Goal: Task Accomplishment & Management: Manage account settings

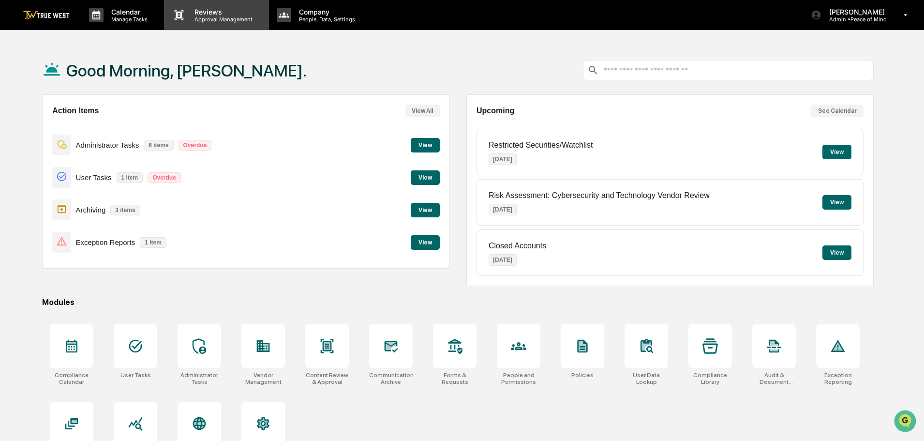
click at [211, 19] on p "Approval Management" at bounding box center [222, 19] width 71 height 7
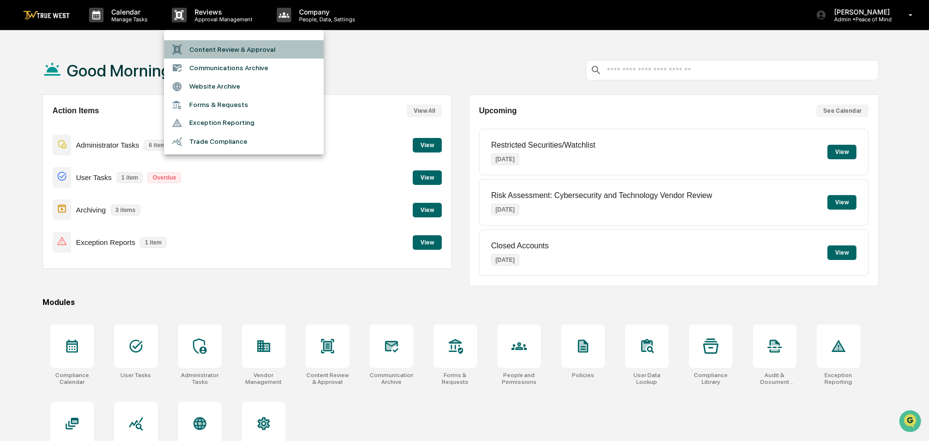
click at [212, 49] on li "Content Review & Approval" at bounding box center [244, 49] width 160 height 18
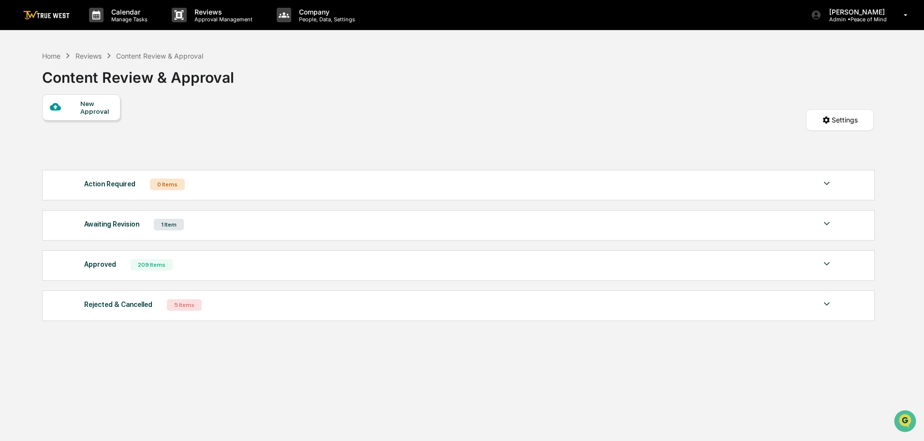
click at [90, 103] on div "New Approval" at bounding box center [96, 107] width 32 height 15
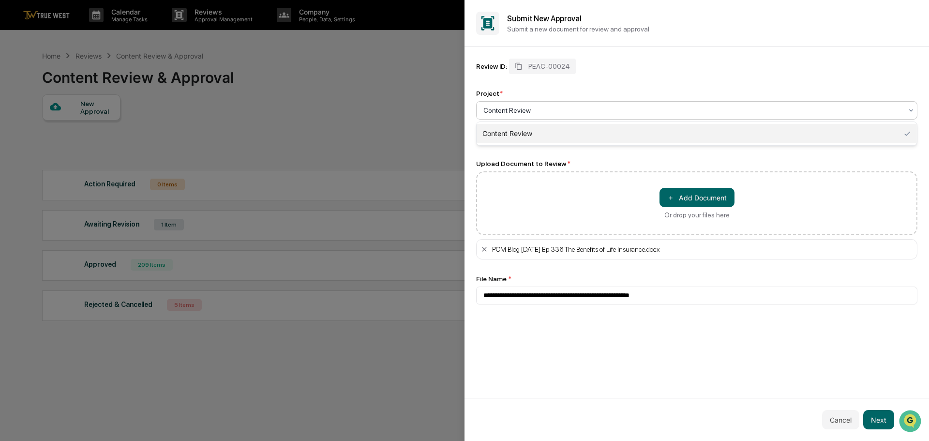
click at [484, 111] on input "text" at bounding box center [483, 110] width 1 height 8
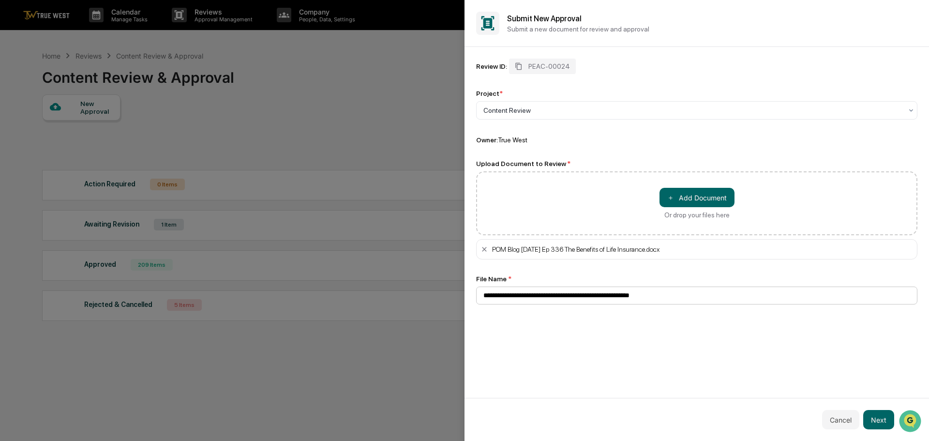
drag, startPoint x: 656, startPoint y: 296, endPoint x: 541, endPoint y: 295, distance: 114.7
click at [541, 295] on input "**********" at bounding box center [696, 295] width 441 height 18
drag, startPoint x: 657, startPoint y: 296, endPoint x: 482, endPoint y: 295, distance: 174.7
click at [482, 295] on input "**********" at bounding box center [696, 295] width 441 height 18
click at [527, 110] on div at bounding box center [692, 110] width 419 height 10
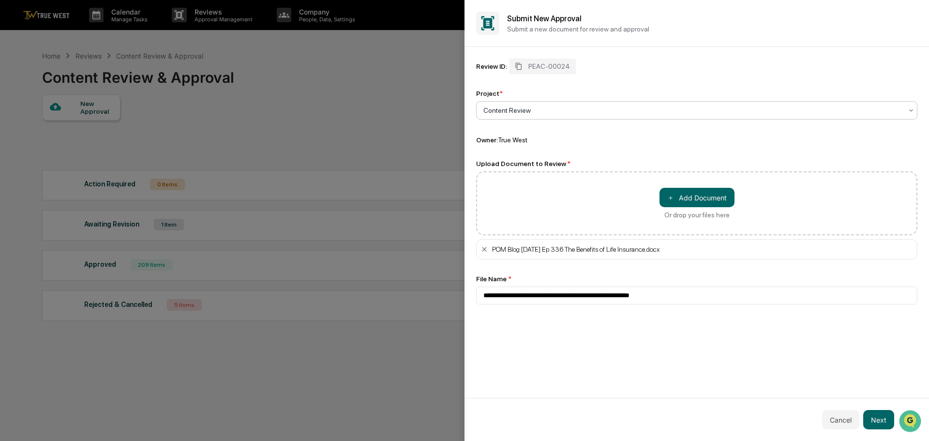
click at [534, 108] on div at bounding box center [692, 110] width 419 height 10
click at [884, 421] on button "Next" at bounding box center [878, 419] width 31 height 19
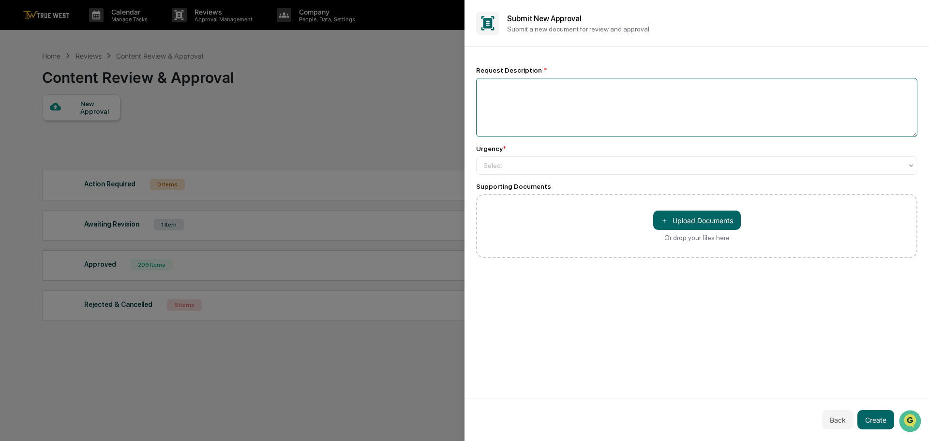
click at [506, 94] on textarea at bounding box center [696, 107] width 441 height 59
paste textarea "**********"
type textarea "**********"
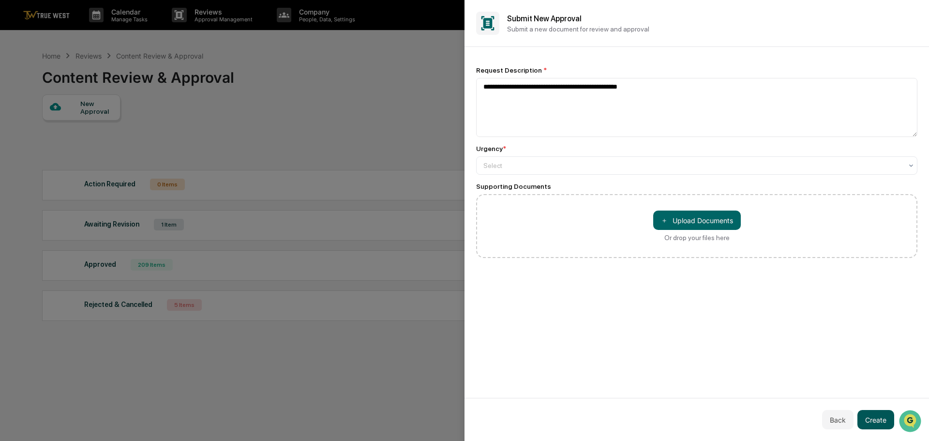
click at [877, 418] on button "Create" at bounding box center [876, 419] width 37 height 19
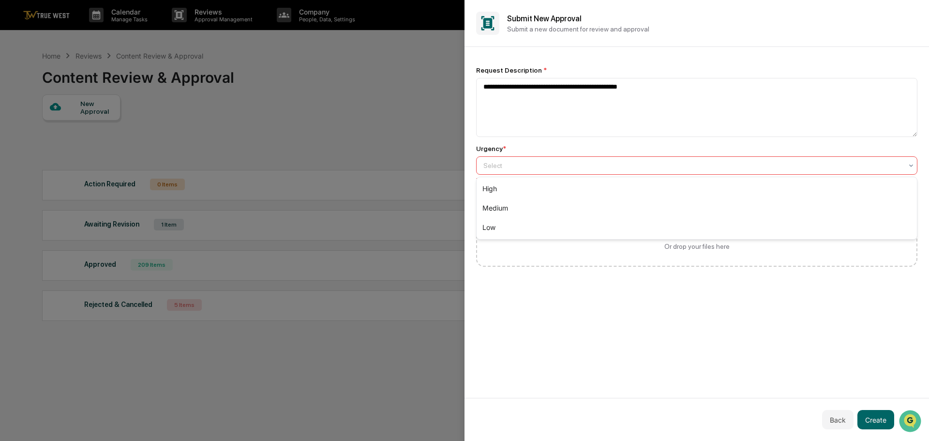
click at [522, 165] on div at bounding box center [692, 166] width 419 height 10
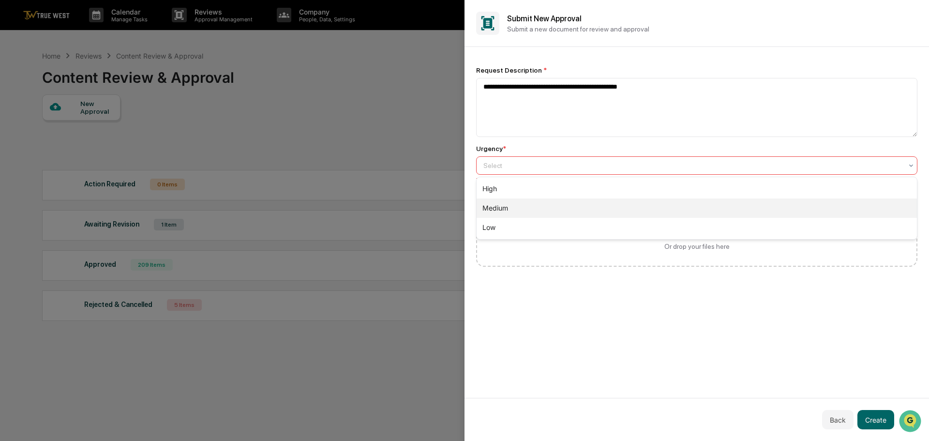
click at [501, 209] on div "Medium" at bounding box center [697, 207] width 440 height 19
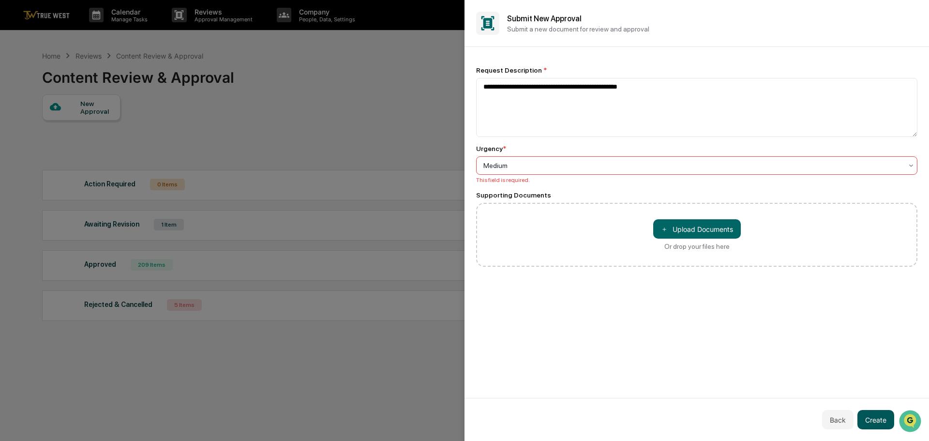
click at [879, 414] on button "Create" at bounding box center [876, 419] width 37 height 19
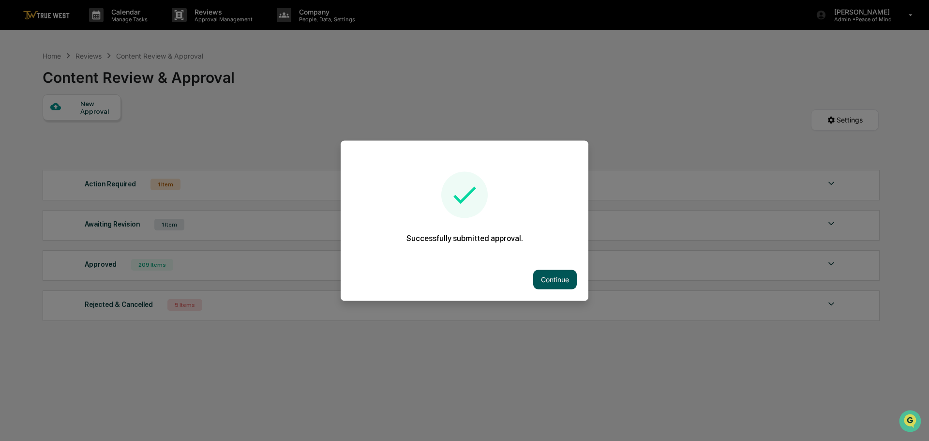
click at [545, 274] on button "Continue" at bounding box center [555, 279] width 44 height 19
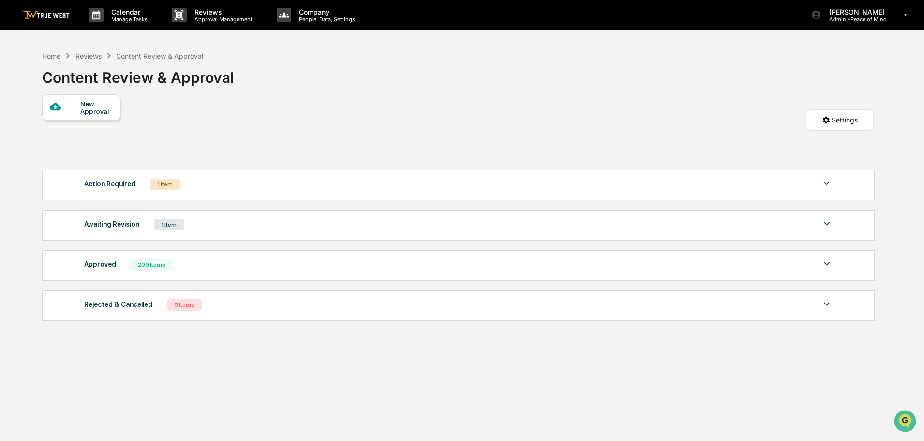
click at [825, 183] on img at bounding box center [827, 184] width 12 height 12
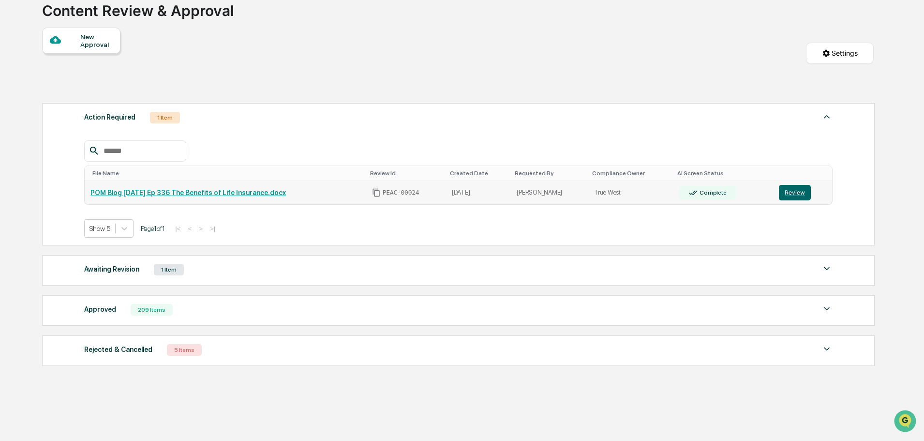
scroll to position [80, 0]
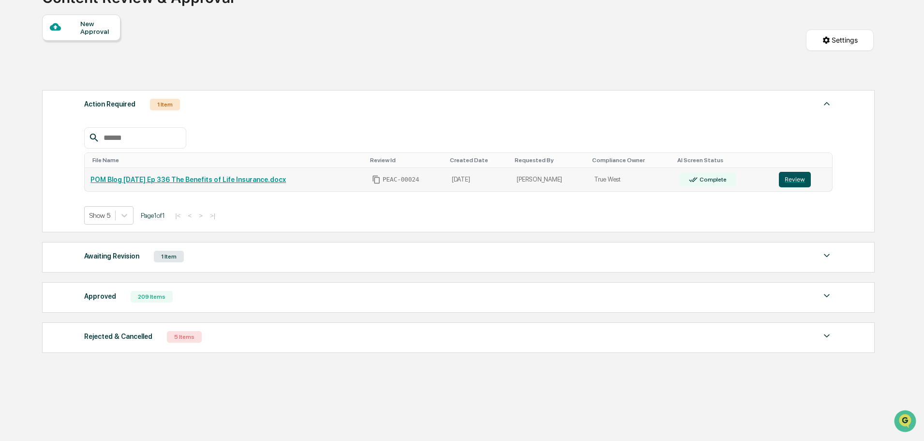
click at [791, 181] on button "Review" at bounding box center [795, 179] width 32 height 15
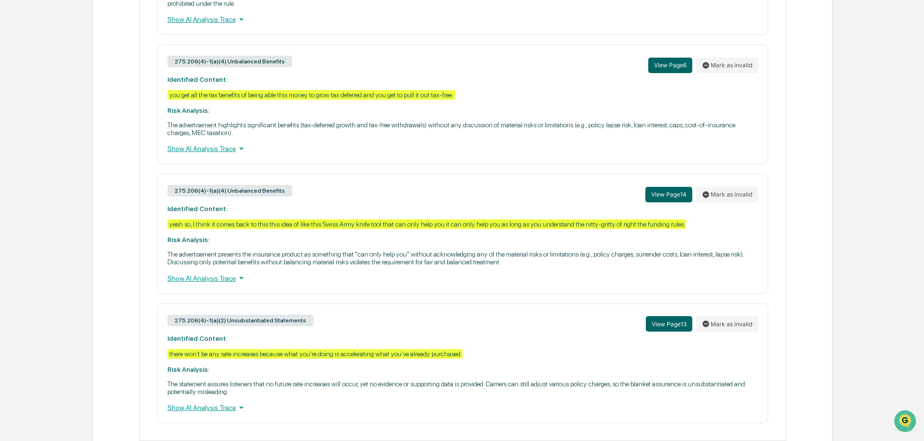
scroll to position [963, 0]
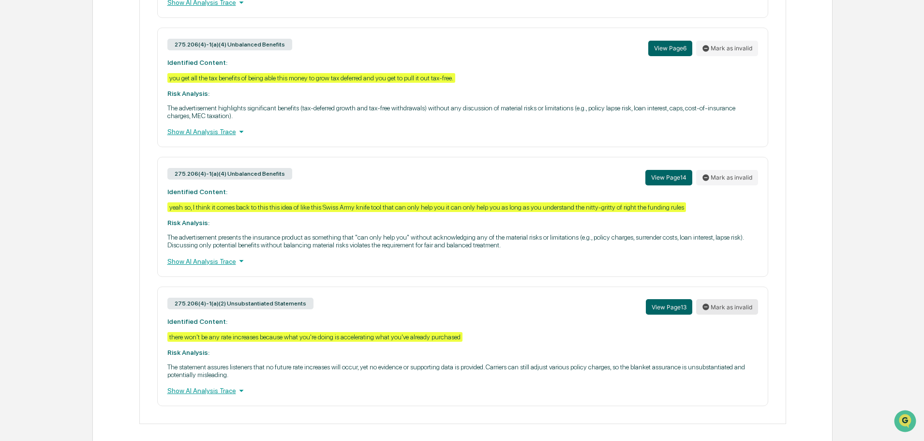
click at [721, 299] on button "Mark as invalid" at bounding box center [727, 306] width 62 height 15
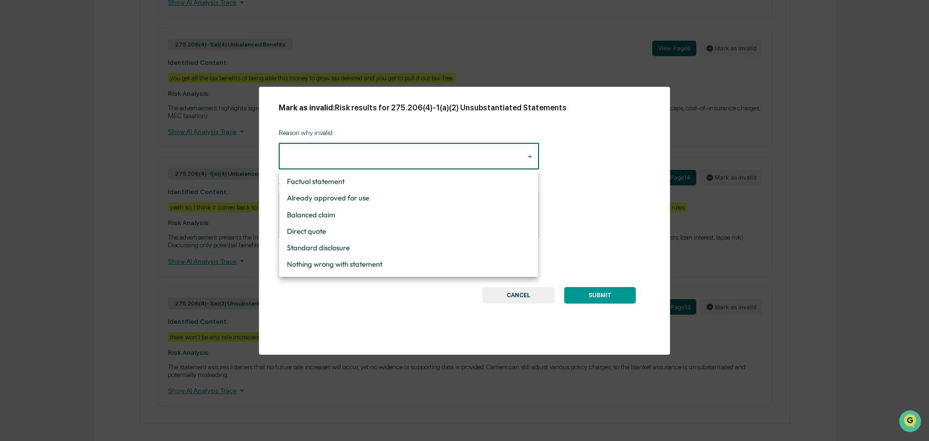
click at [390, 263] on li "Nothing wrong with statement" at bounding box center [408, 264] width 259 height 16
type input "**********"
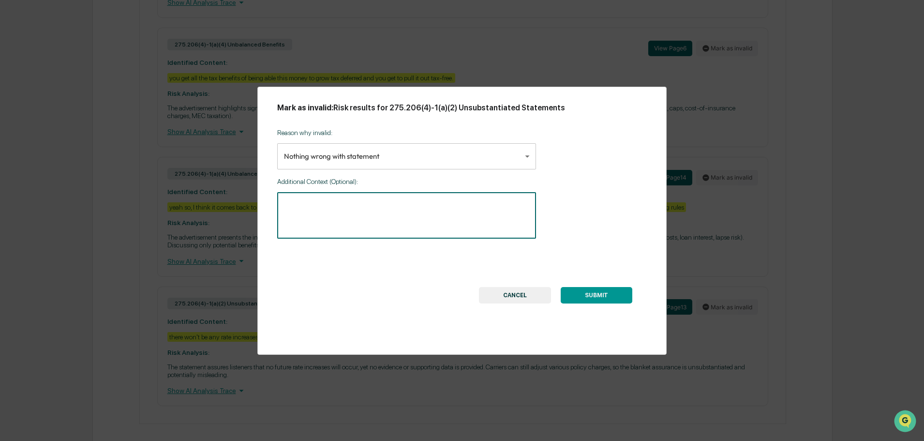
click at [301, 203] on textarea at bounding box center [406, 215] width 245 height 30
type textarea "**********"
click at [590, 294] on button "SUBMIT" at bounding box center [597, 295] width 72 height 16
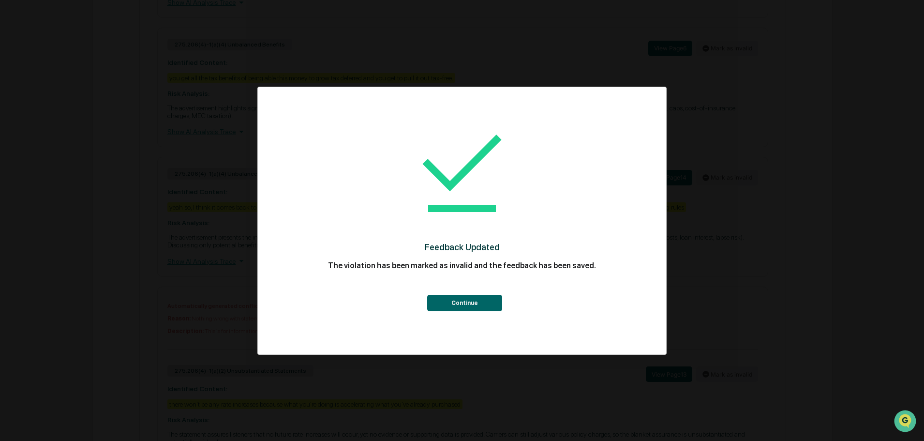
click at [476, 303] on button "Continue" at bounding box center [464, 303] width 75 height 16
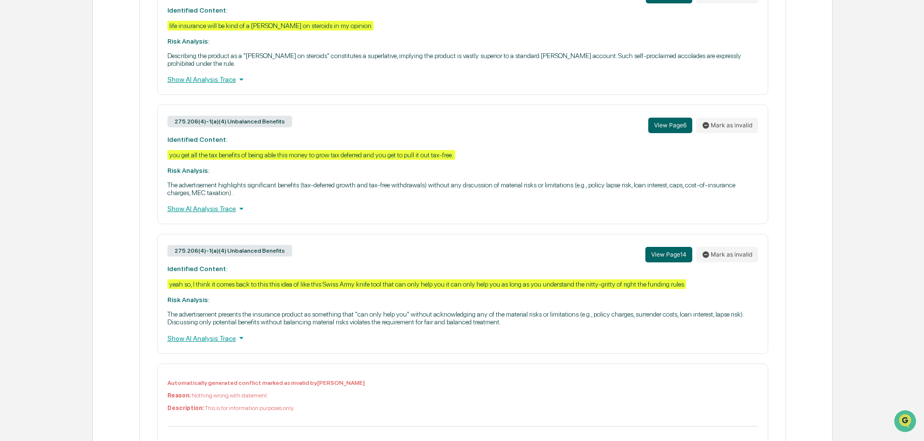
scroll to position [885, 0]
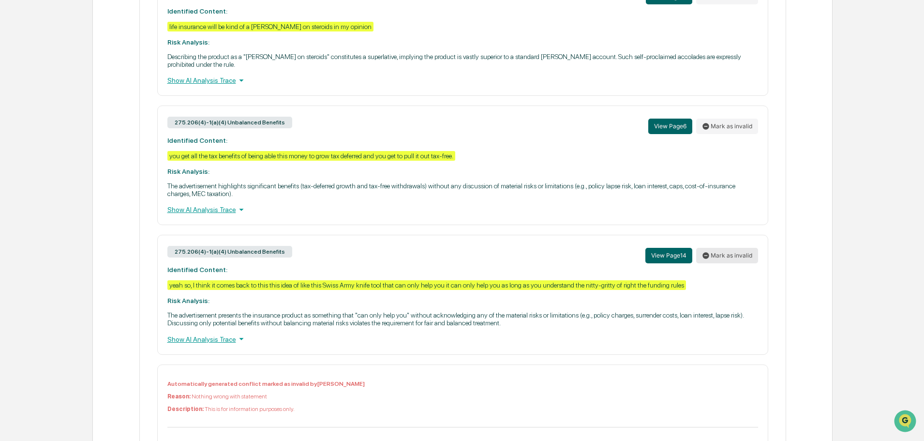
click at [717, 248] on button "Mark as invalid" at bounding box center [727, 255] width 62 height 15
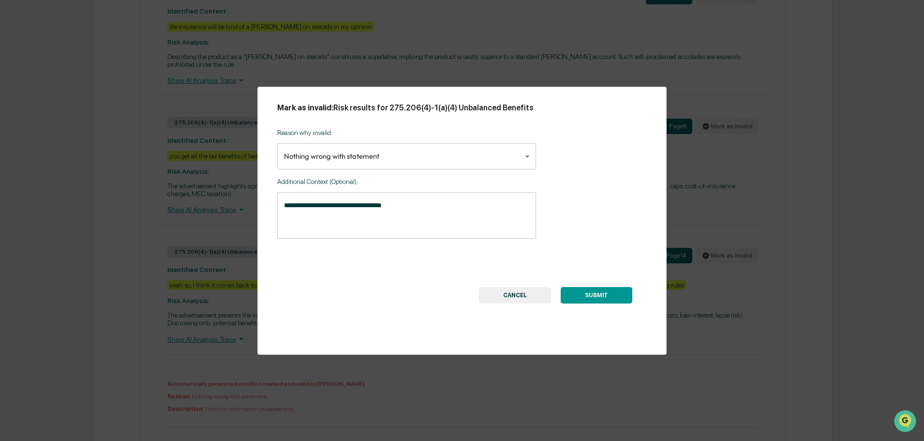
click at [595, 293] on button "SUBMIT" at bounding box center [597, 295] width 72 height 16
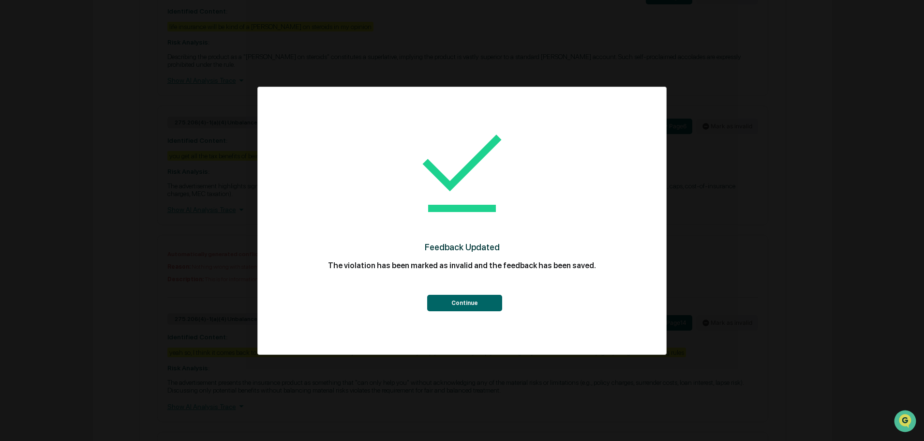
click at [461, 302] on button "Continue" at bounding box center [464, 303] width 75 height 16
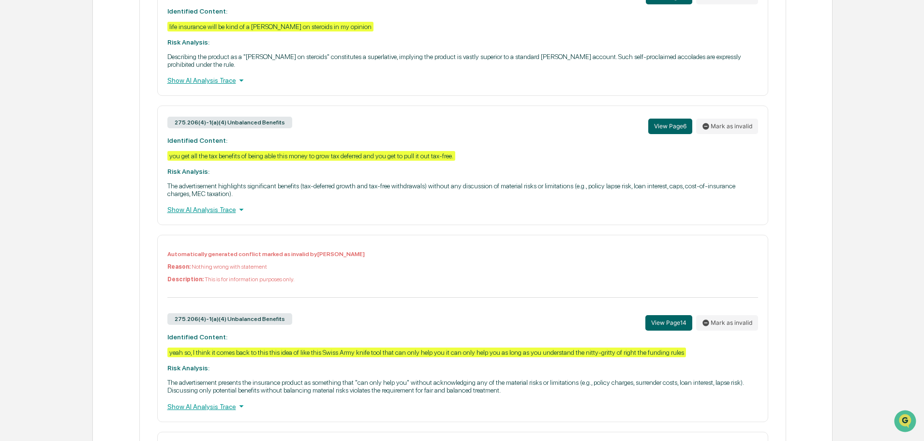
scroll to position [836, 0]
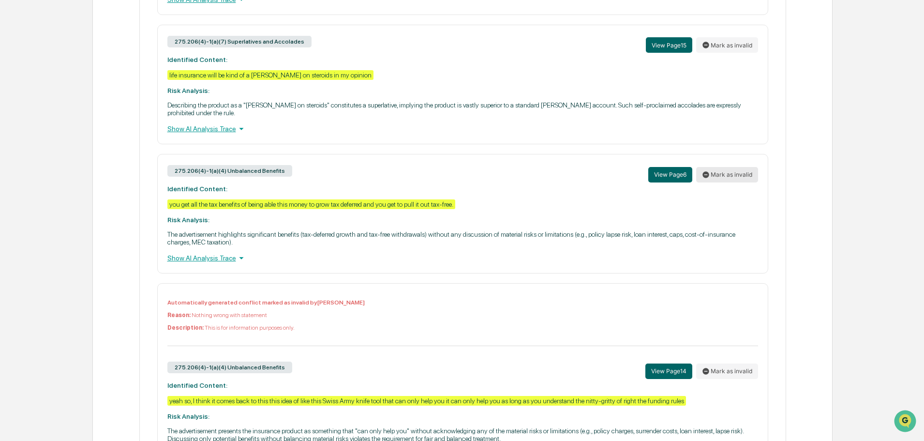
click at [730, 168] on button "Mark as invalid" at bounding box center [727, 174] width 62 height 15
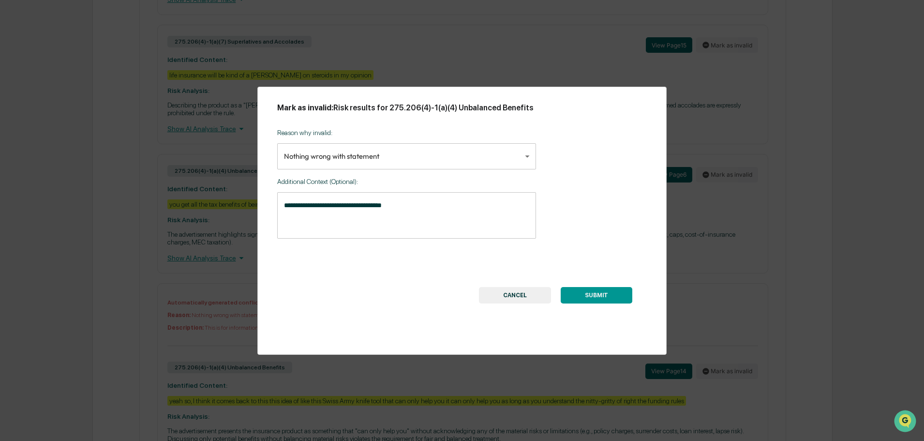
click at [590, 290] on button "SUBMIT" at bounding box center [597, 295] width 72 height 16
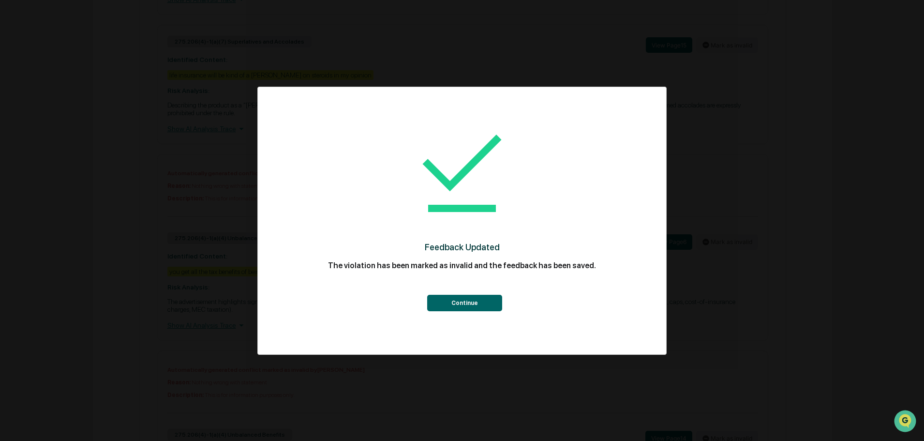
click at [449, 304] on button "Continue" at bounding box center [464, 303] width 75 height 16
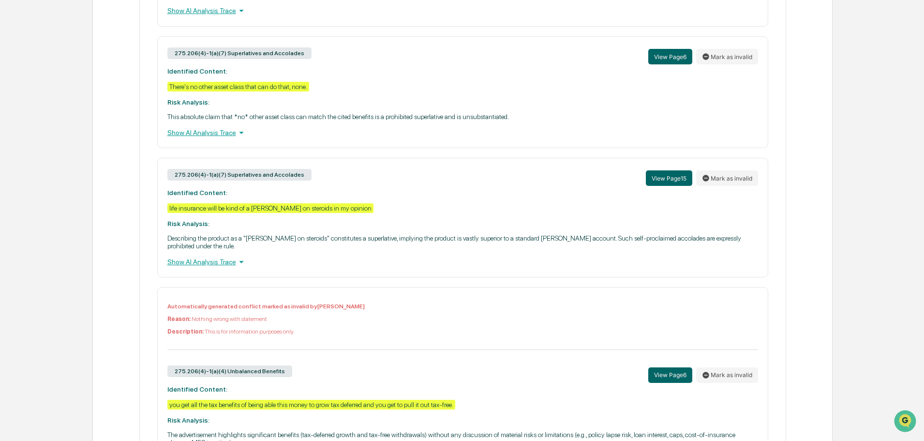
scroll to position [691, 0]
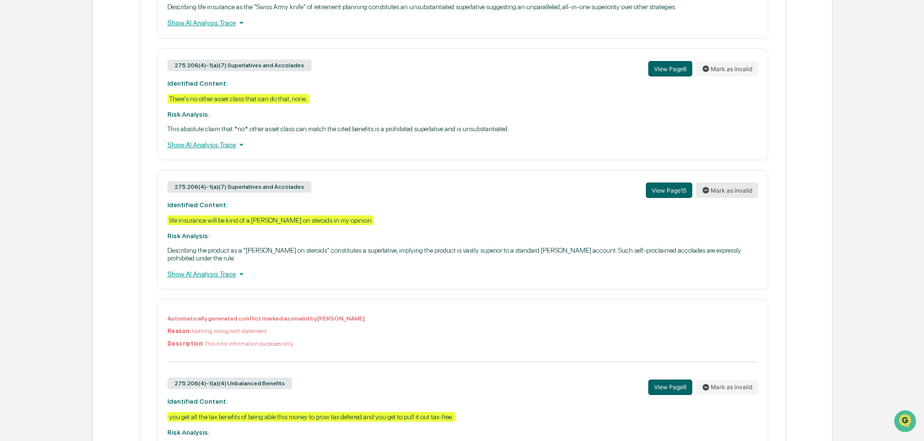
click at [735, 188] on button "Mark as invalid" at bounding box center [727, 189] width 62 height 15
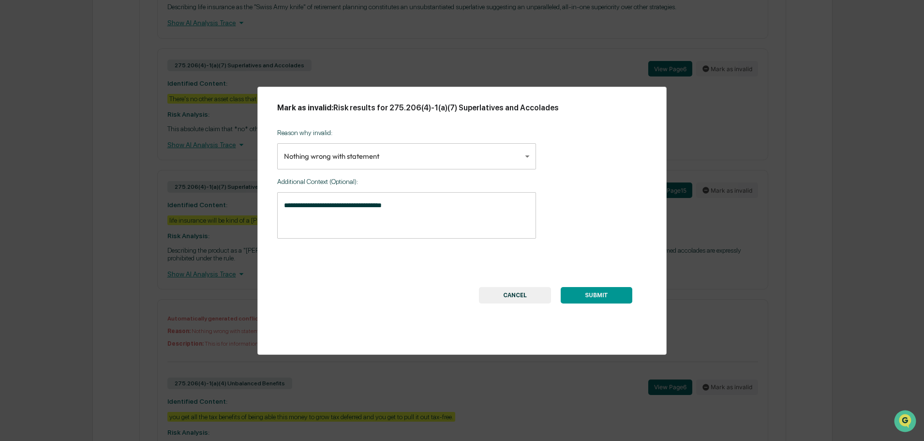
click at [593, 293] on button "SUBMIT" at bounding box center [597, 295] width 72 height 16
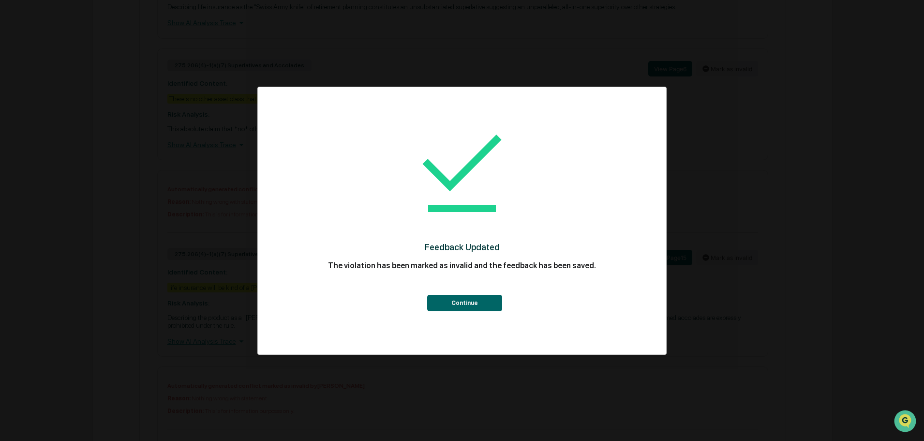
click at [460, 301] on button "Continue" at bounding box center [464, 303] width 75 height 16
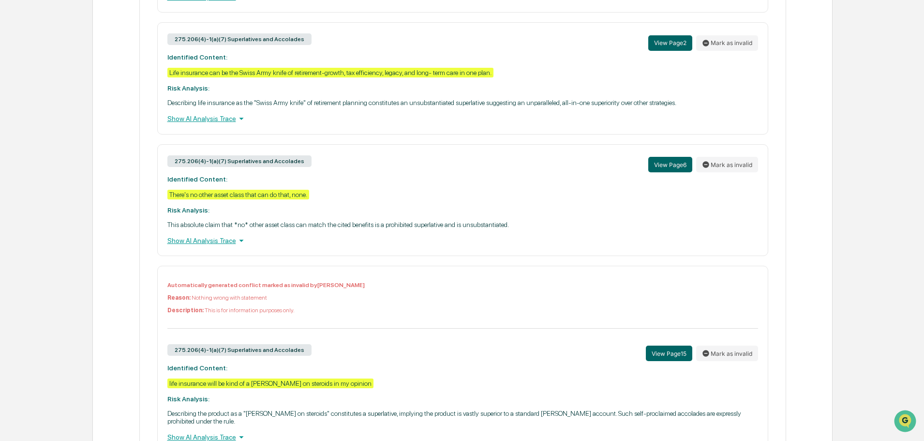
scroll to position [594, 0]
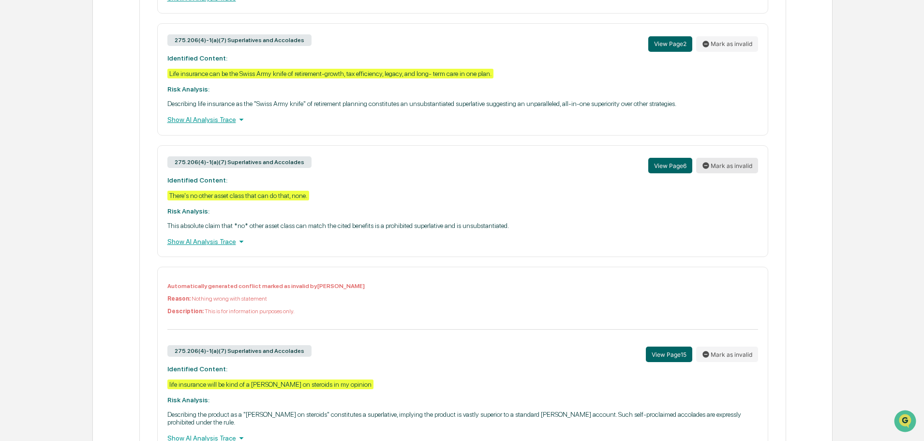
click at [737, 164] on button "Mark as invalid" at bounding box center [727, 165] width 62 height 15
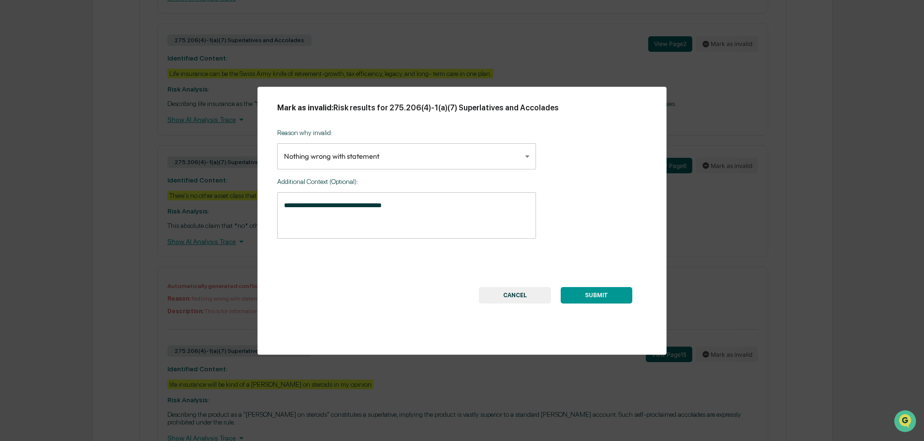
click at [599, 293] on button "SUBMIT" at bounding box center [597, 295] width 72 height 16
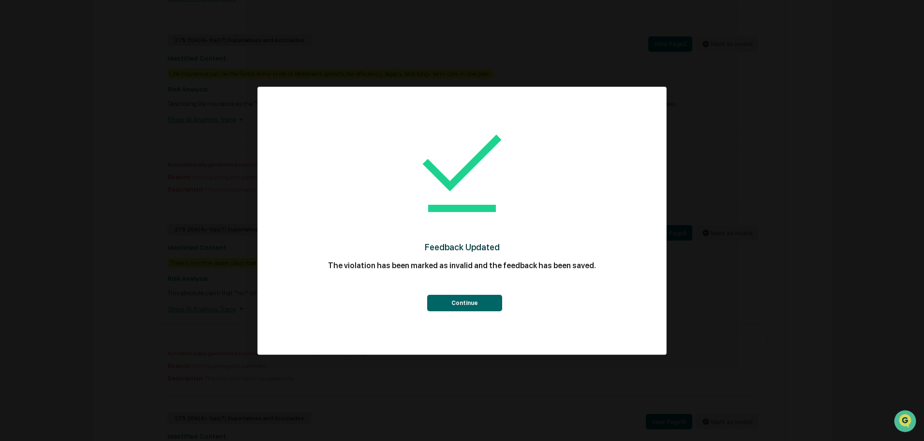
click at [466, 301] on button "Continue" at bounding box center [464, 303] width 75 height 16
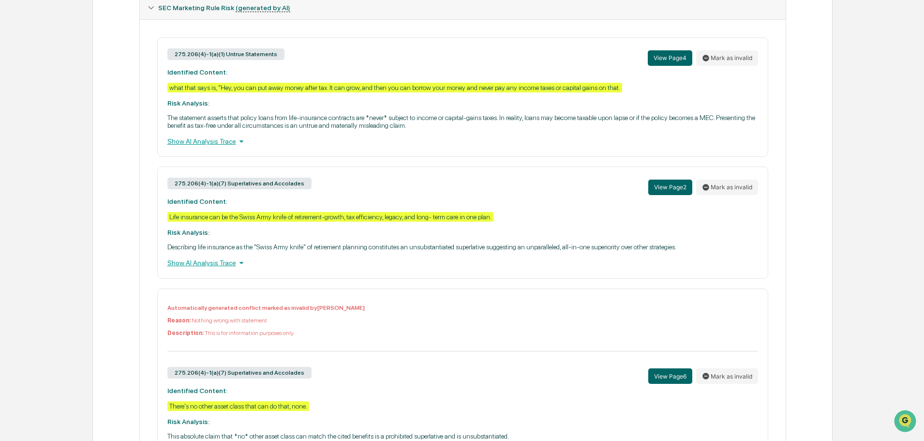
scroll to position [449, 0]
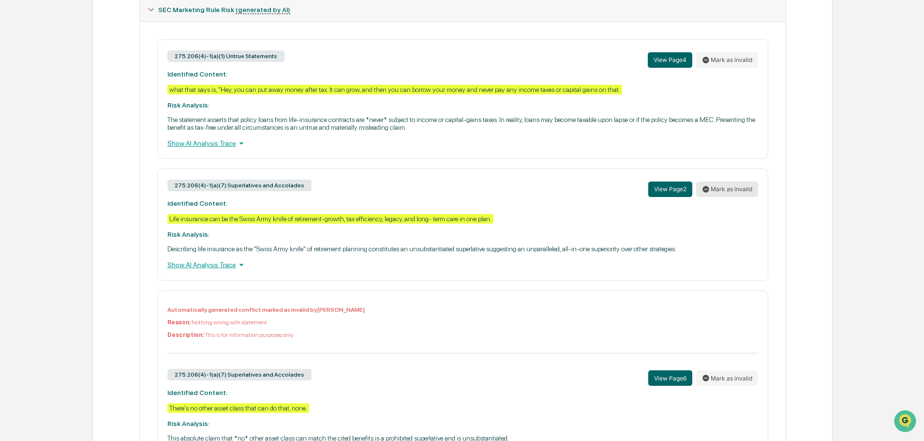
click at [730, 191] on button "Mark as invalid" at bounding box center [727, 188] width 62 height 15
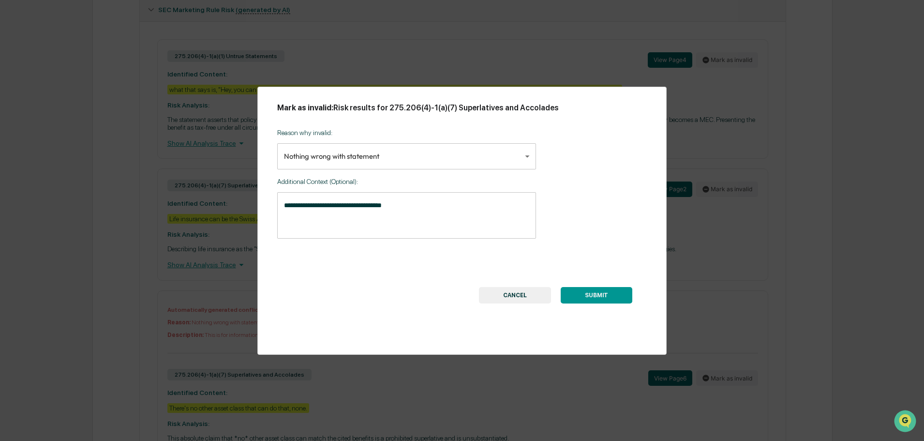
click at [596, 291] on button "SUBMIT" at bounding box center [597, 295] width 72 height 16
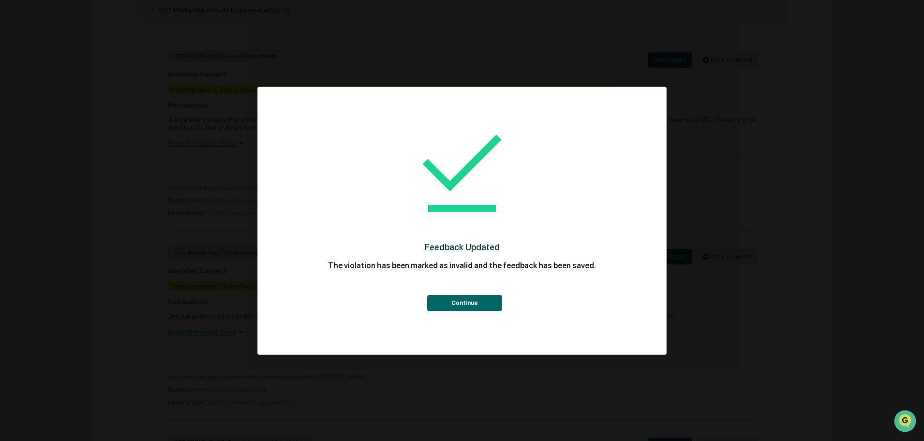
click at [470, 299] on button "Continue" at bounding box center [464, 303] width 75 height 16
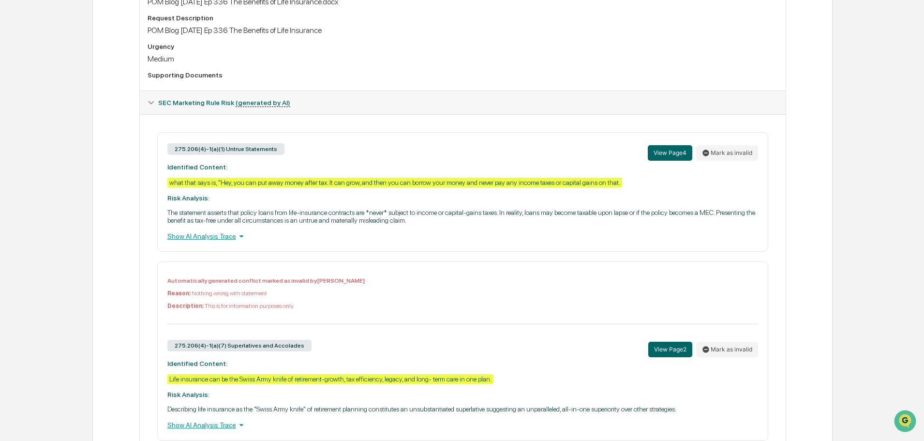
scroll to position [352, 0]
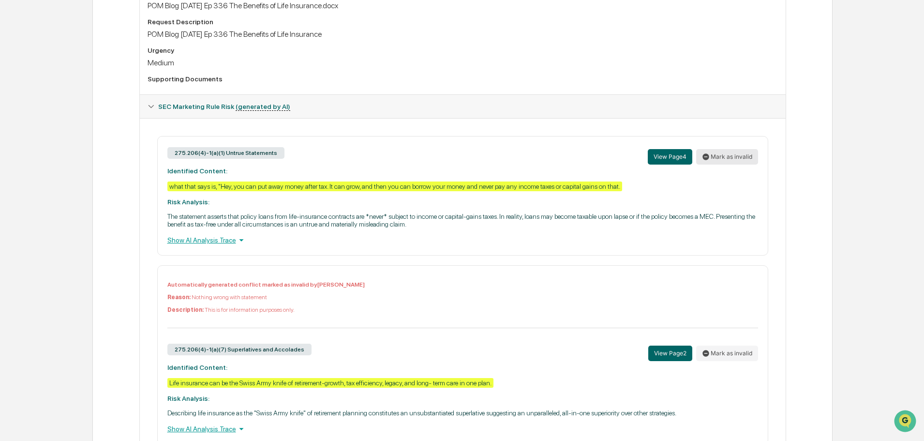
click at [714, 157] on button "Mark as invalid" at bounding box center [727, 156] width 62 height 15
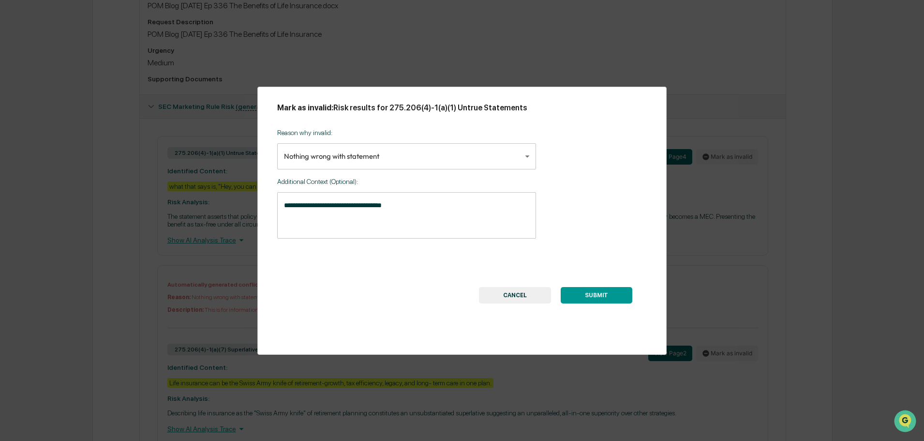
click at [598, 292] on button "SUBMIT" at bounding box center [597, 295] width 72 height 16
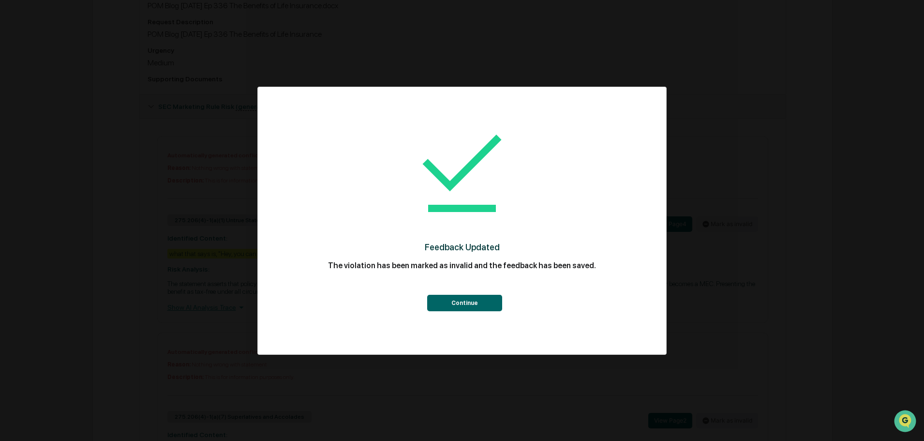
click at [464, 302] on button "Continue" at bounding box center [464, 303] width 75 height 16
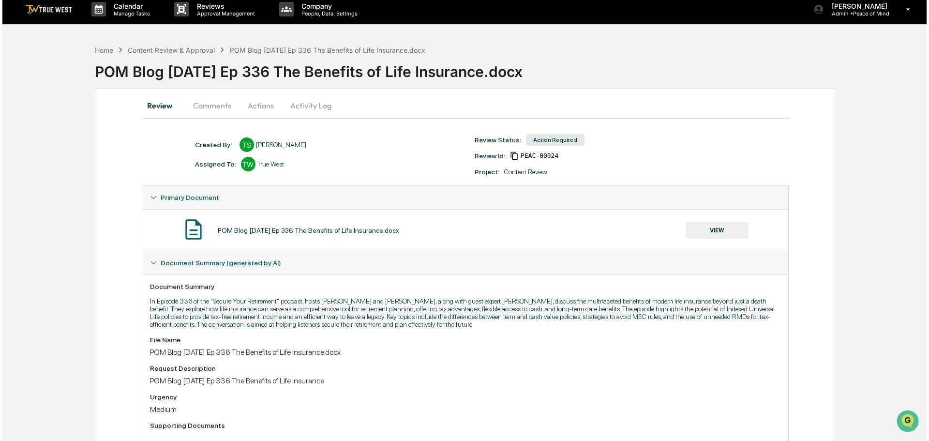
scroll to position [0, 0]
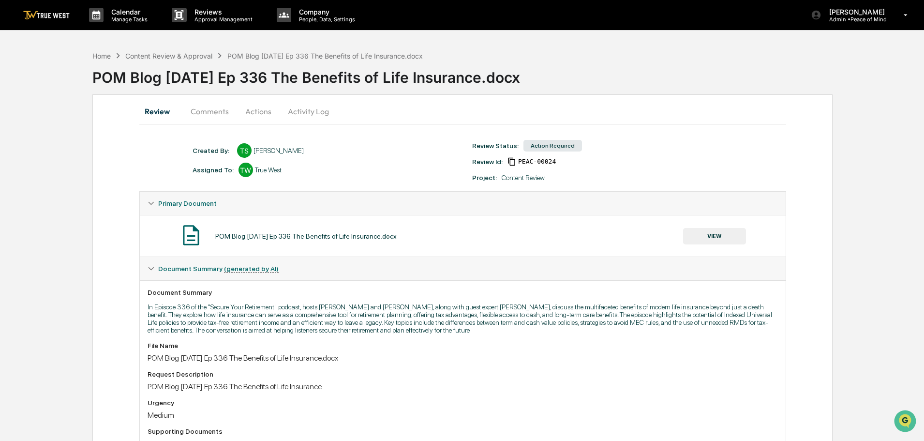
click at [256, 108] on button "Actions" at bounding box center [259, 111] width 44 height 23
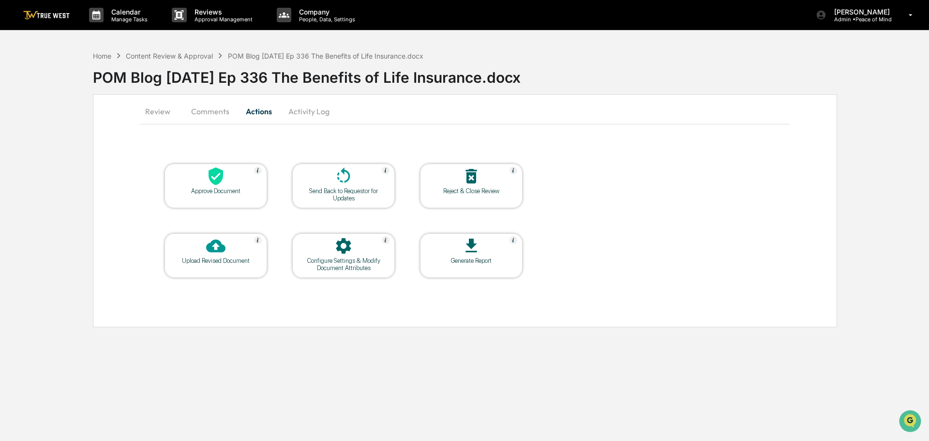
click at [212, 179] on icon at bounding box center [216, 176] width 15 height 18
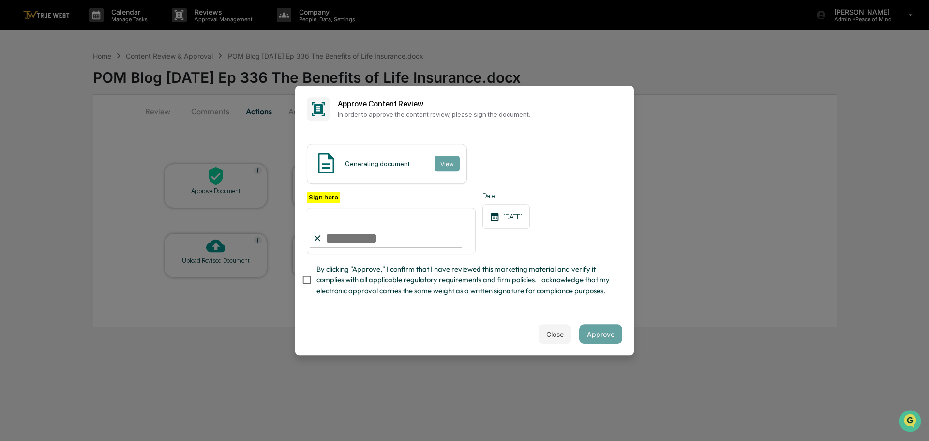
click at [370, 226] on input "Sign here" at bounding box center [391, 231] width 169 height 46
type input "**********"
click at [446, 156] on button "View" at bounding box center [446, 163] width 25 height 15
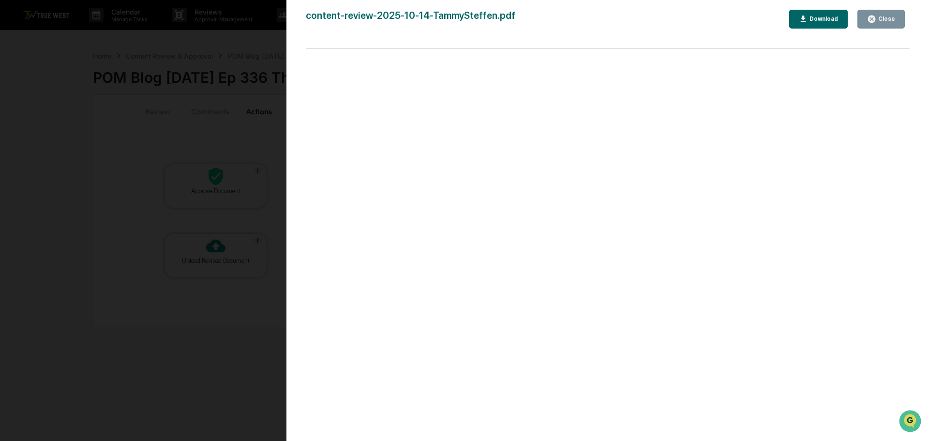
click at [270, 51] on div "Version History [DATE] 02:22 PM [PERSON_NAME] content-review-2025-10-14-TammySt…" at bounding box center [464, 220] width 929 height 441
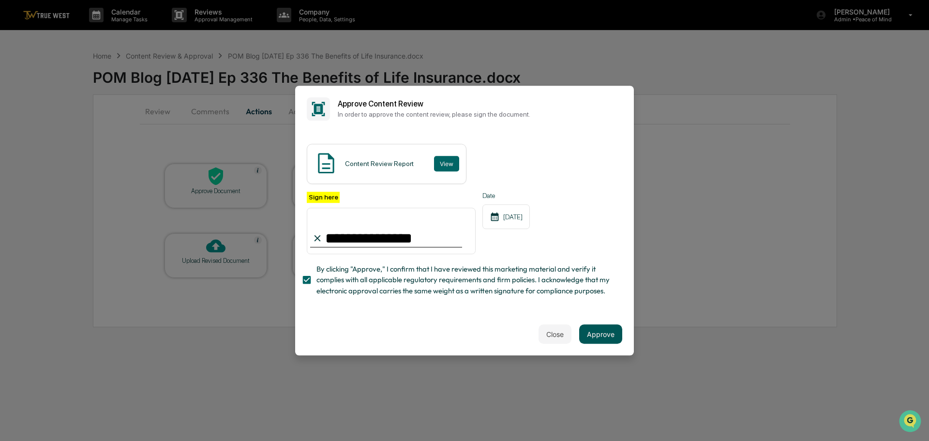
click at [596, 341] on button "Approve" at bounding box center [600, 333] width 43 height 19
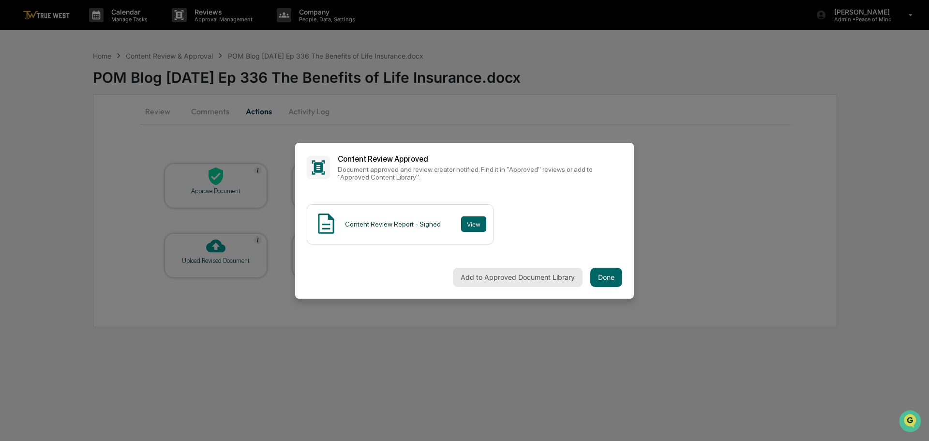
click at [529, 272] on button "Add to Approved Document Library" at bounding box center [518, 277] width 130 height 19
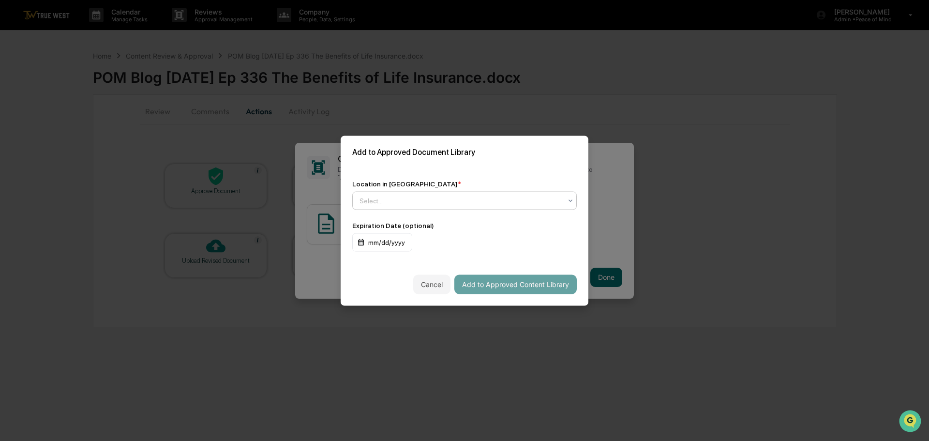
click at [459, 198] on div at bounding box center [461, 201] width 202 height 10
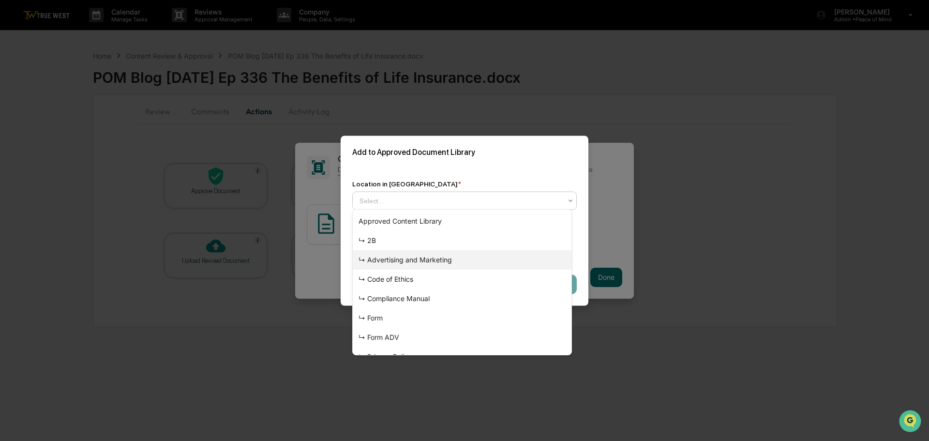
click at [429, 258] on div "↳ Advertising and Marketing" at bounding box center [462, 259] width 219 height 19
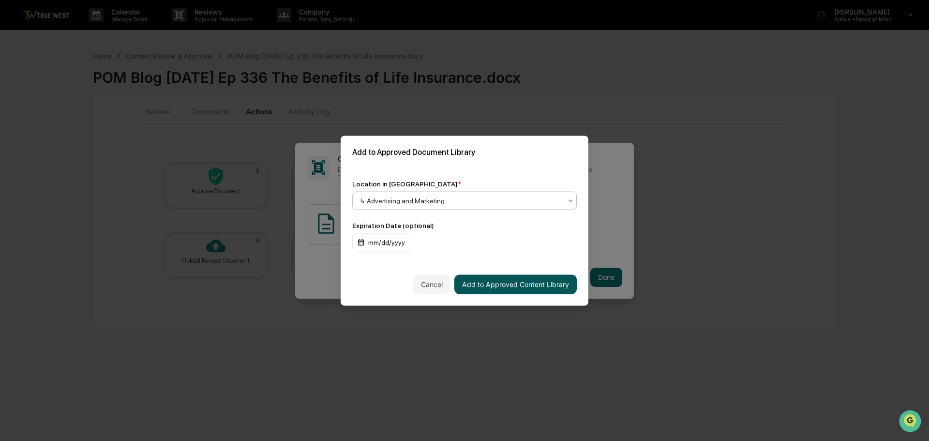
click at [499, 284] on button "Add to Approved Content Library" at bounding box center [515, 283] width 122 height 19
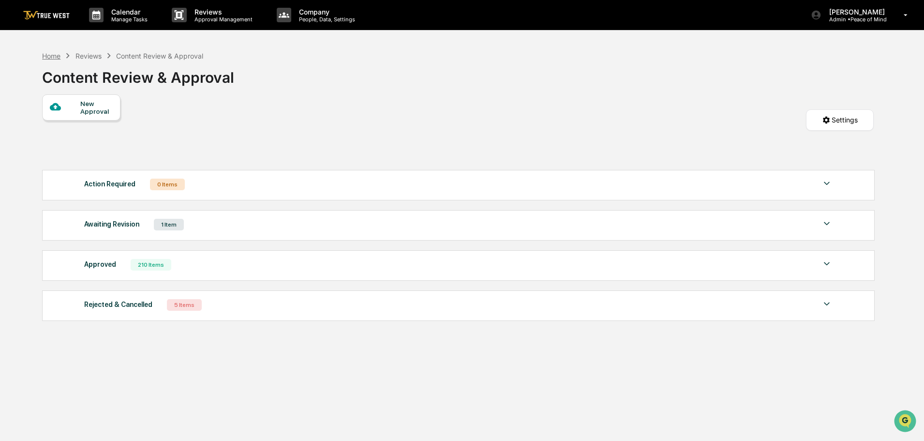
click at [49, 54] on div "Home" at bounding box center [51, 56] width 18 height 8
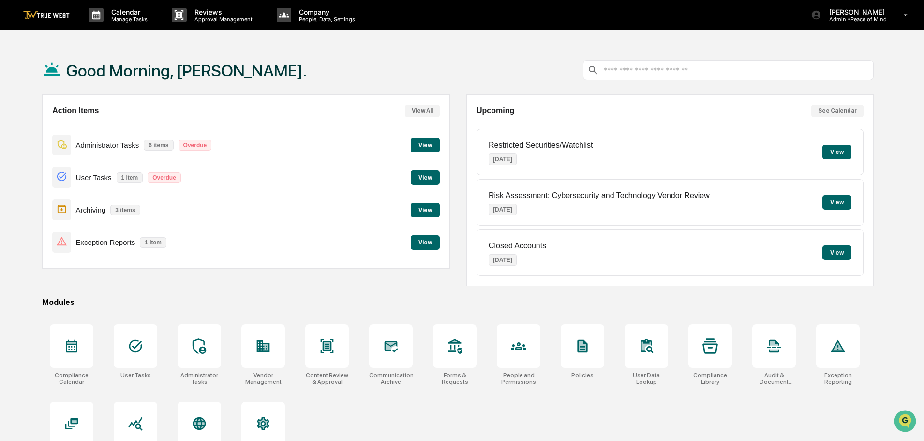
click at [421, 210] on button "View" at bounding box center [425, 210] width 29 height 15
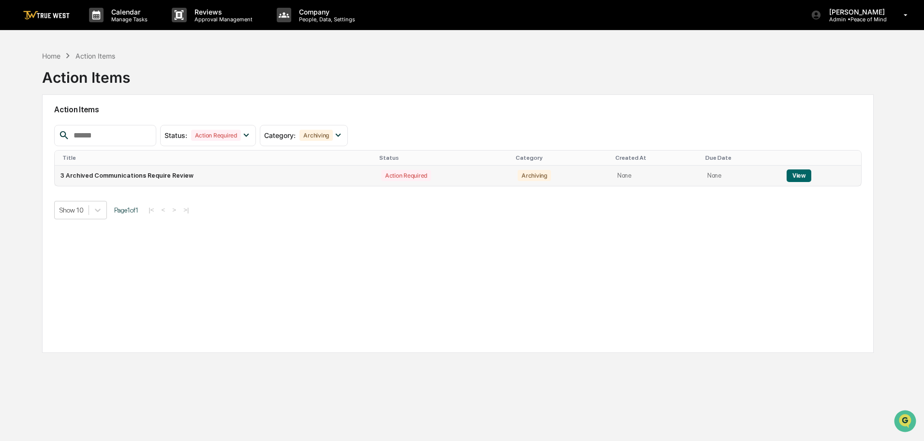
click at [797, 171] on button "View" at bounding box center [799, 175] width 25 height 13
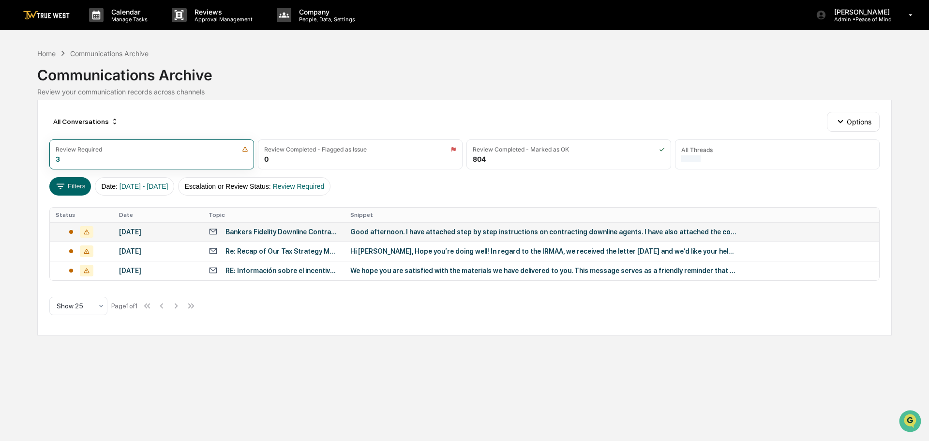
click at [410, 233] on div "Good afternoon. I have attached step by step instructions on contracting downli…" at bounding box center [543, 232] width 387 height 8
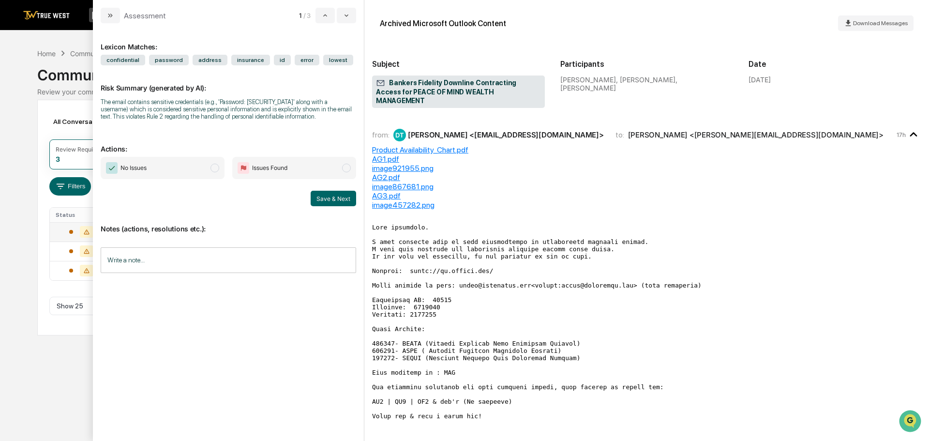
click at [214, 168] on span "modal" at bounding box center [215, 168] width 9 height 9
click at [328, 199] on button "Save & Next" at bounding box center [333, 198] width 45 height 15
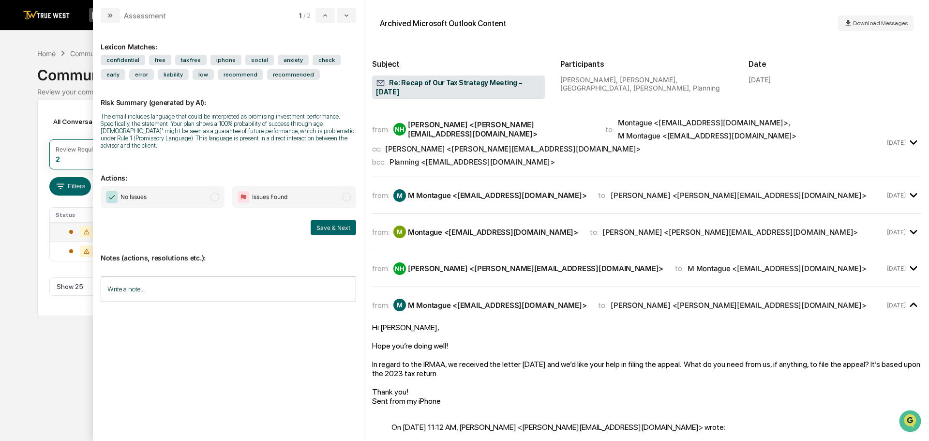
click at [214, 193] on span "modal" at bounding box center [215, 197] width 9 height 9
click at [333, 220] on button "Save & Next" at bounding box center [333, 227] width 45 height 15
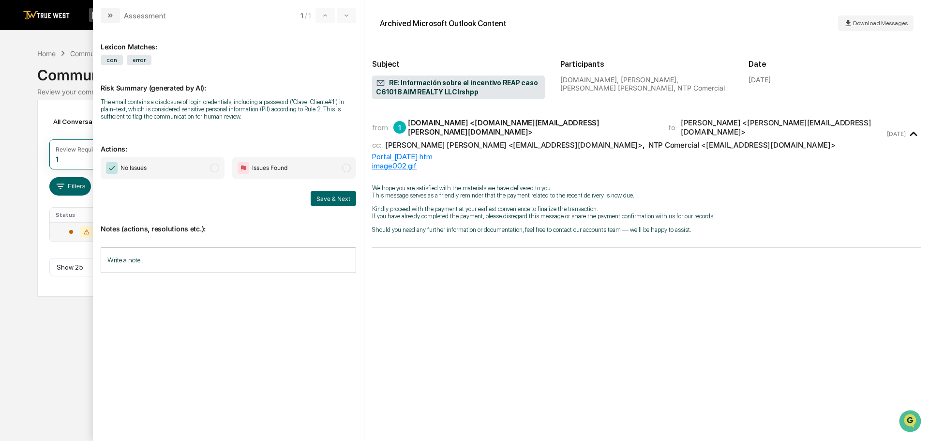
click at [214, 168] on span "modal" at bounding box center [215, 168] width 9 height 9
click at [326, 198] on button "Save & Next" at bounding box center [333, 198] width 45 height 15
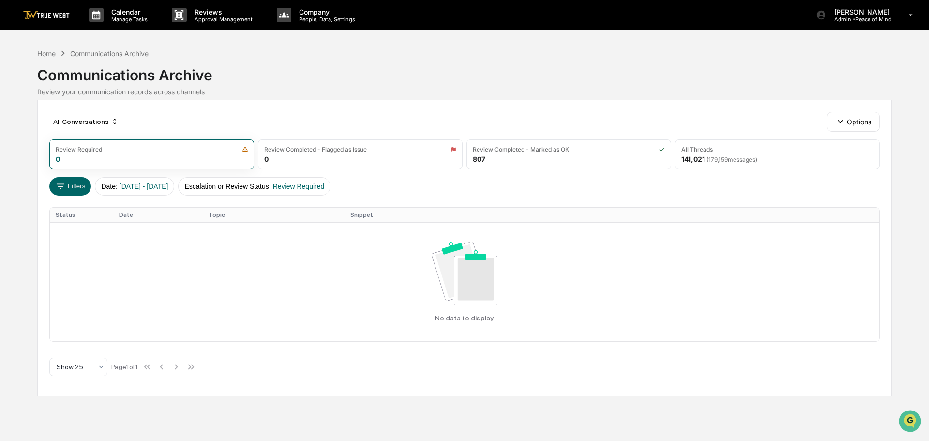
click at [45, 54] on div "Home" at bounding box center [46, 53] width 18 height 8
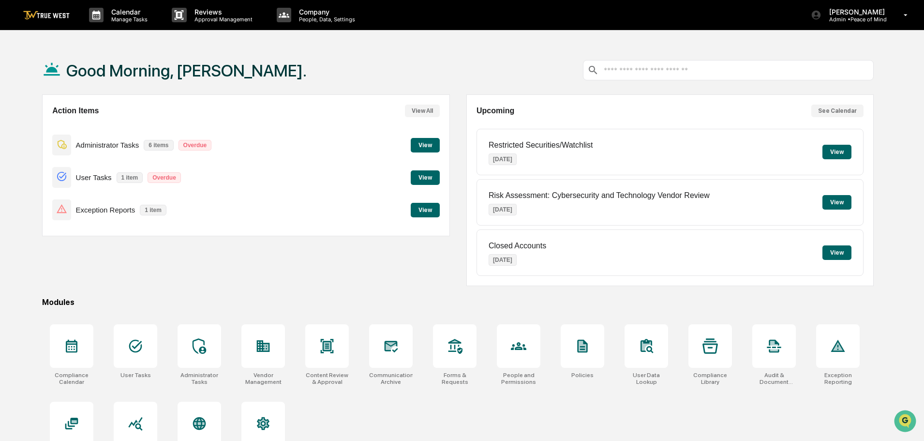
click at [430, 174] on button "View" at bounding box center [425, 177] width 29 height 15
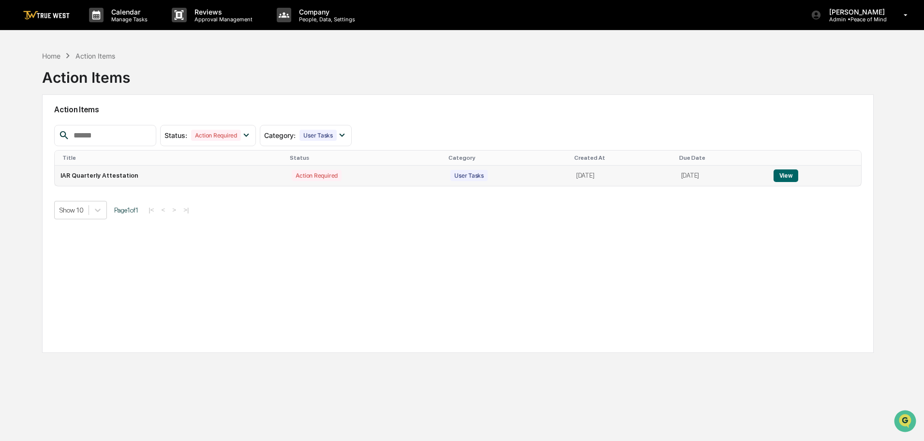
click at [796, 175] on button "View" at bounding box center [786, 175] width 25 height 13
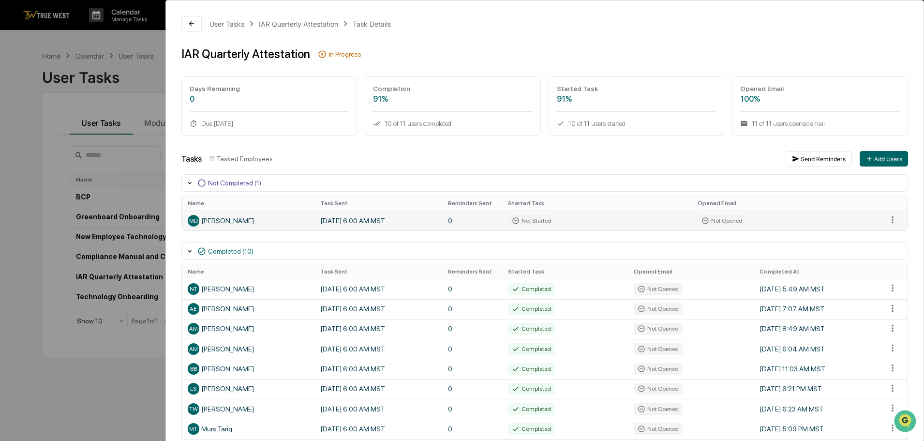
click at [623, 219] on td "Not Started" at bounding box center [597, 221] width 190 height 20
click at [816, 161] on button "Send Reminders" at bounding box center [819, 158] width 66 height 15
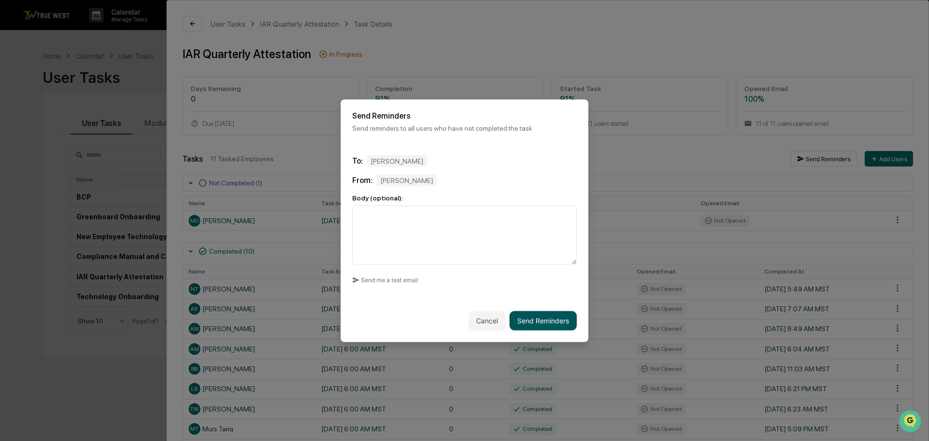
click at [536, 319] on button "Send Reminders" at bounding box center [543, 320] width 67 height 19
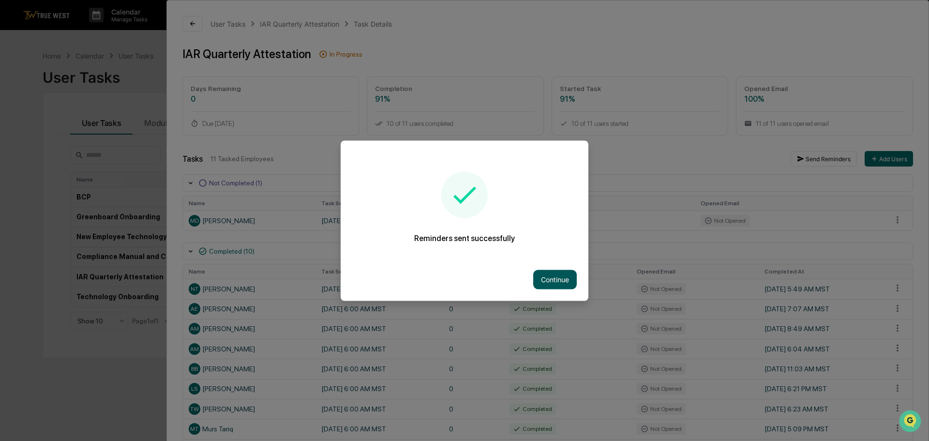
click at [551, 277] on button "Continue" at bounding box center [555, 279] width 44 height 19
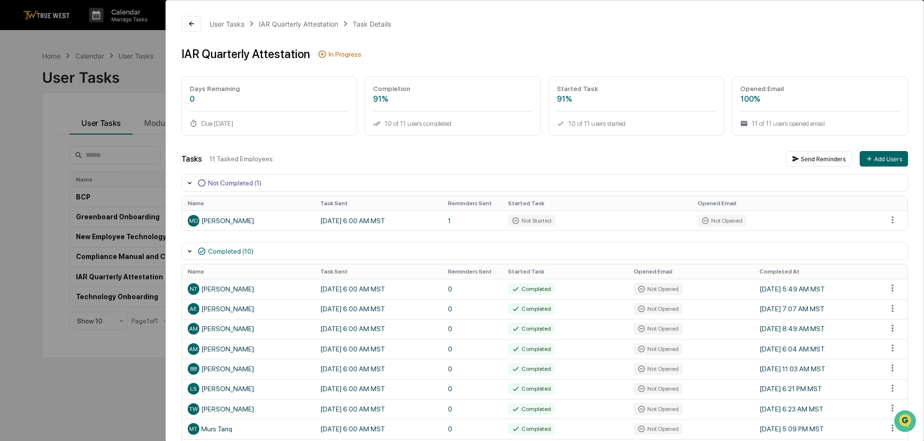
click at [18, 49] on div "User Tasks IAR Quarterly Attestation Task Details IAR Quarterly Attestation In …" at bounding box center [462, 220] width 924 height 441
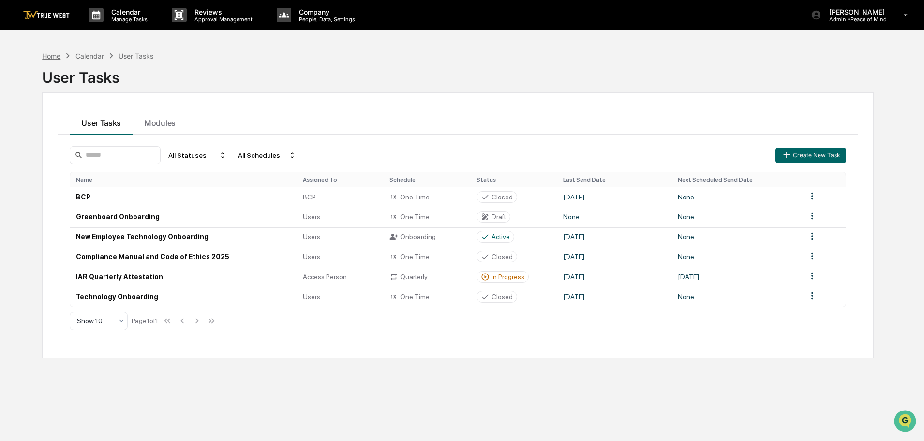
click at [54, 55] on div "Home" at bounding box center [51, 56] width 18 height 8
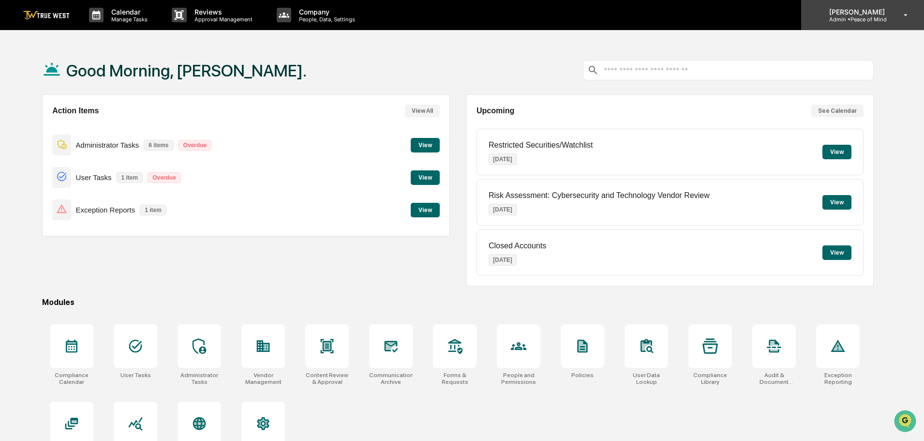
click at [866, 18] on p "Admin • Peace of Mind" at bounding box center [856, 19] width 68 height 7
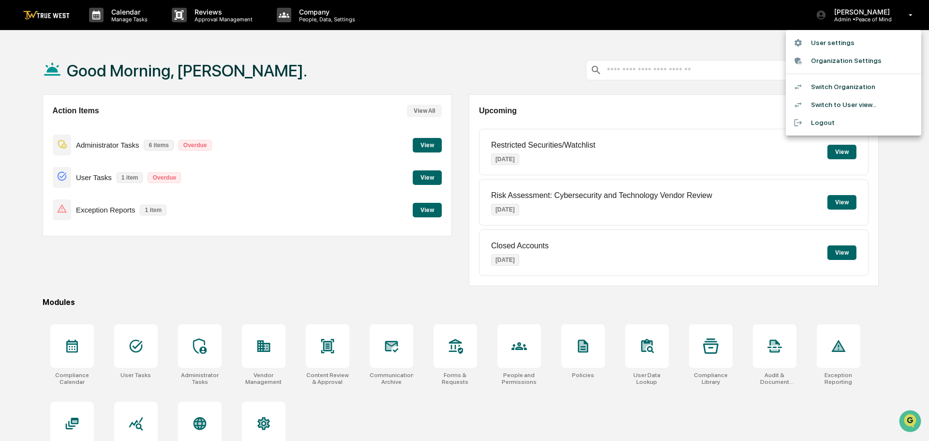
click at [841, 89] on li "Switch Organization" at bounding box center [853, 87] width 135 height 18
